Goal: Task Accomplishment & Management: Manage account settings

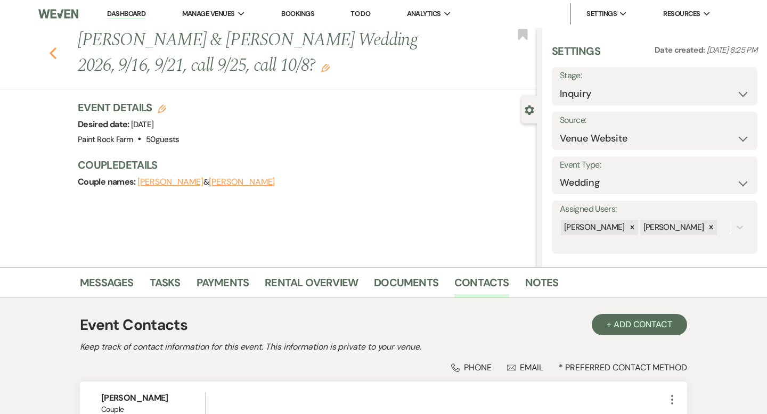
click at [53, 52] on icon "Previous" at bounding box center [53, 53] width 8 height 13
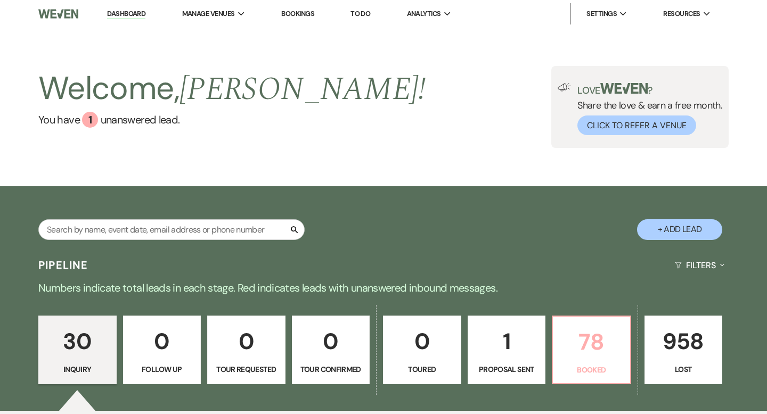
click at [586, 369] on p "Booked" at bounding box center [591, 370] width 64 height 12
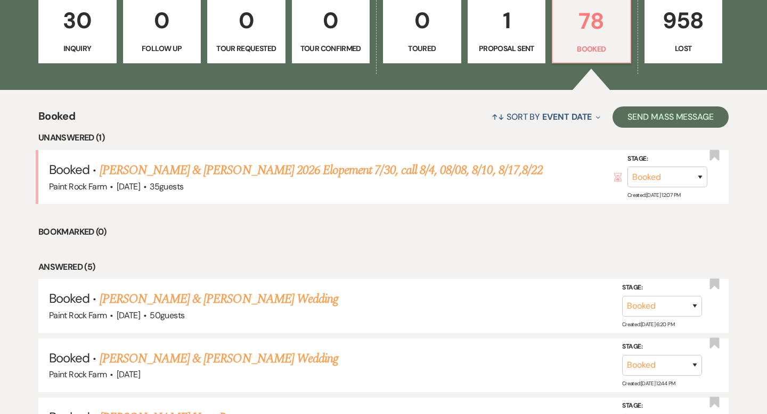
scroll to position [326, 0]
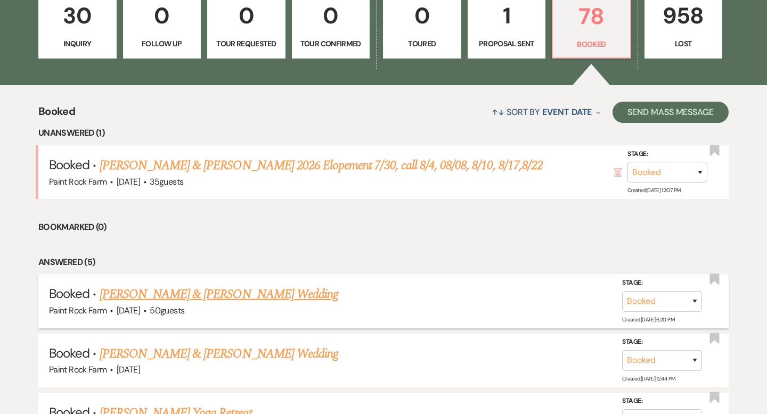
click at [226, 296] on link "[PERSON_NAME] & [PERSON_NAME] Wedding" at bounding box center [219, 294] width 239 height 19
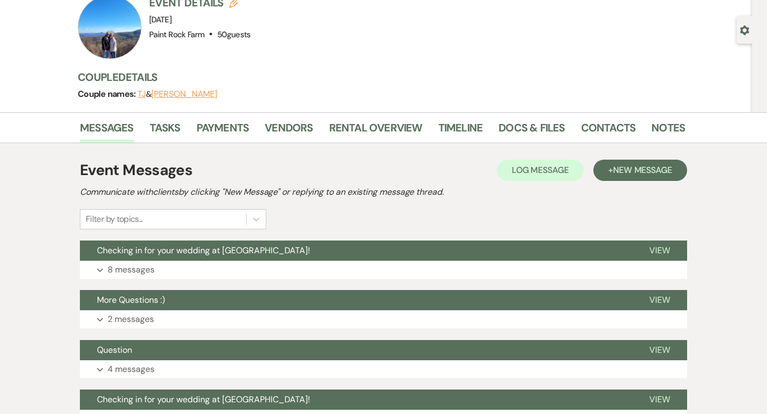
scroll to position [88, 0]
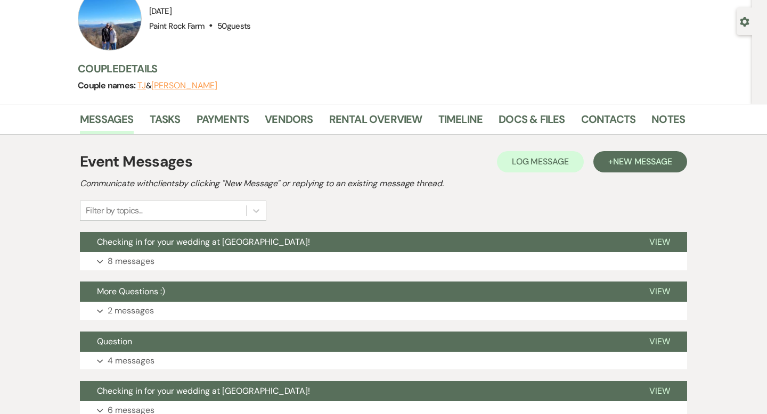
click at [193, 85] on button "[PERSON_NAME]" at bounding box center [184, 85] width 66 height 9
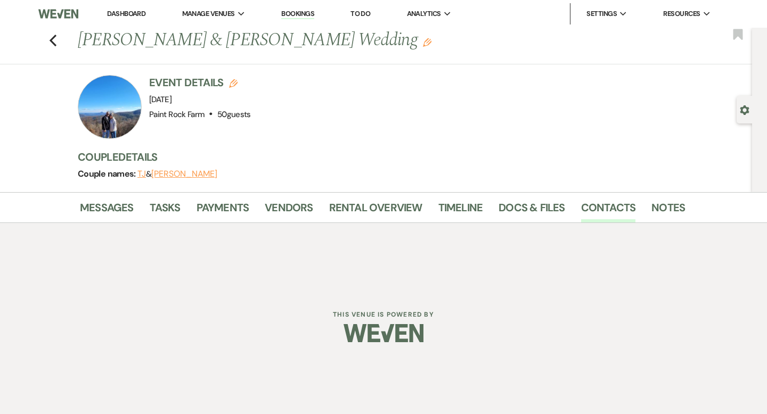
select select "1"
select select "text"
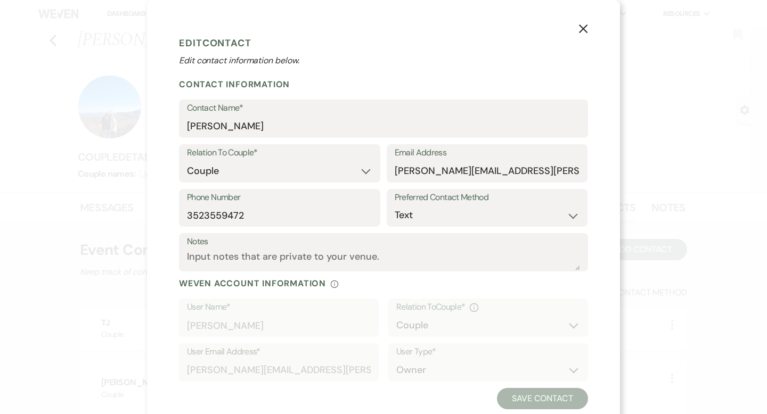
click at [581, 27] on use "button" at bounding box center [583, 28] width 9 height 9
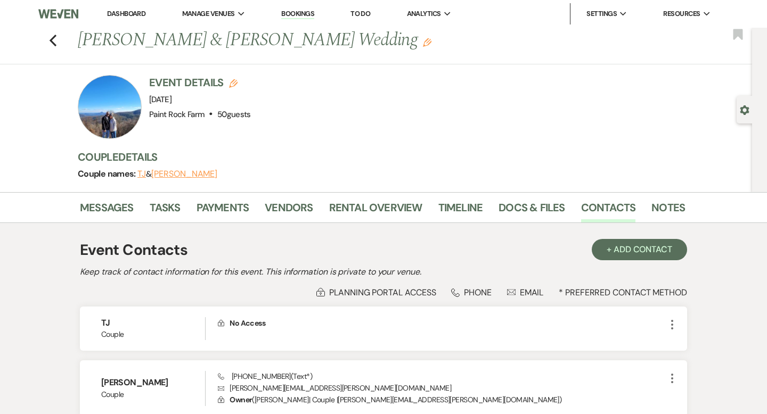
click at [140, 174] on button "TJ" at bounding box center [141, 174] width 9 height 9
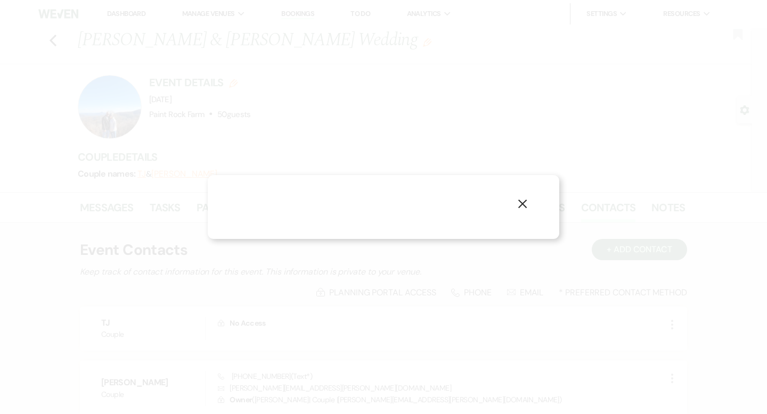
select select "1"
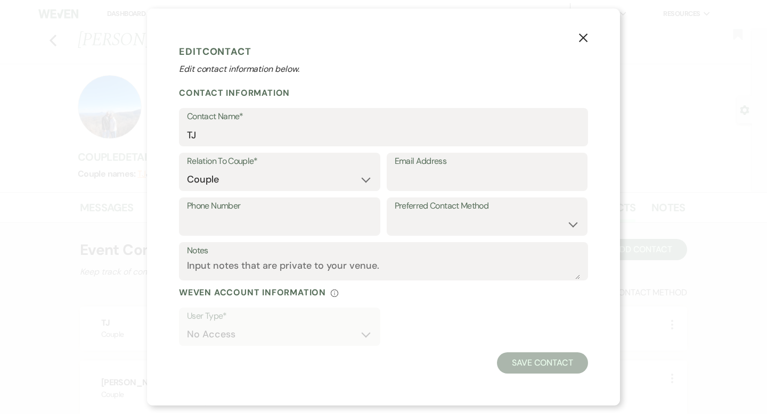
click at [583, 37] on use "button" at bounding box center [583, 38] width 9 height 9
